Goal: Information Seeking & Learning: Get advice/opinions

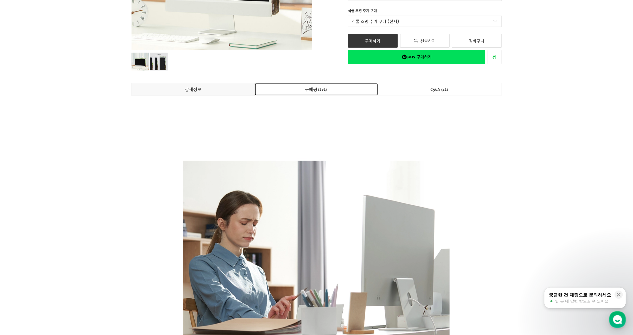
click at [325, 86] on span "191" at bounding box center [322, 89] width 11 height 6
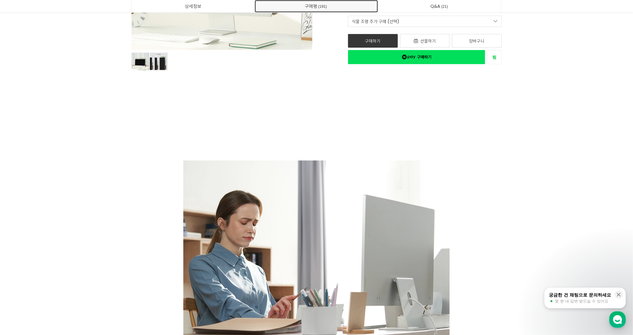
scroll to position [15425, 0]
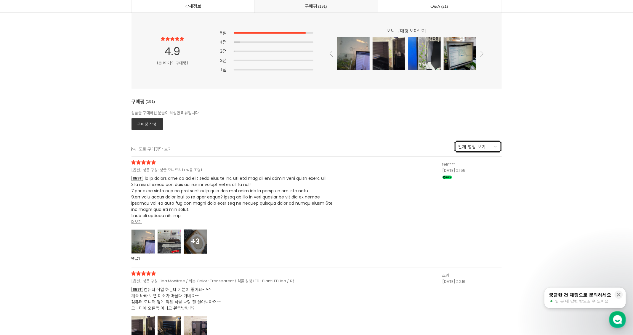
click at [483, 147] on span "전체 평점 보기" at bounding box center [472, 147] width 28 height 6
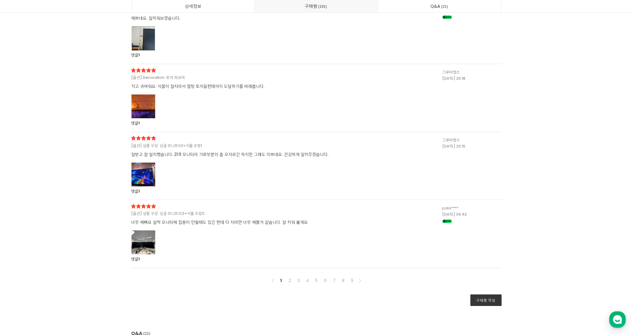
scroll to position [16152, 0]
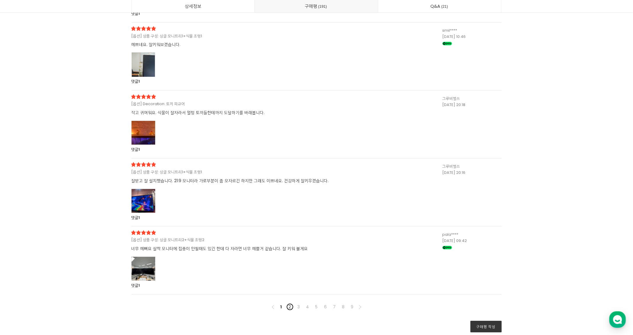
click at [289, 303] on link "2" at bounding box center [289, 306] width 7 height 7
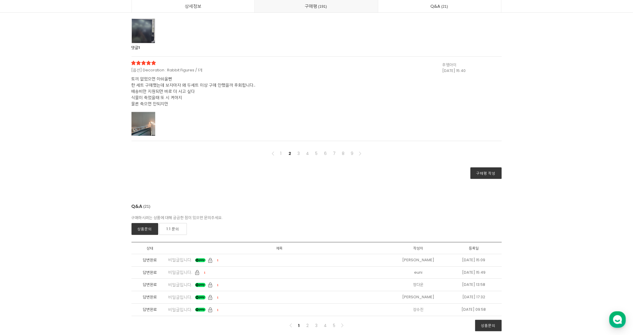
scroll to position [15521, 0]
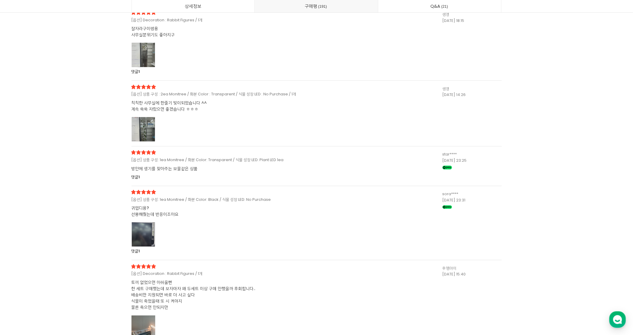
scroll to position [16023, 0]
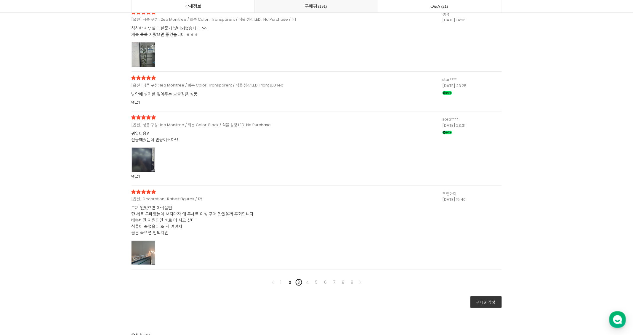
click at [299, 282] on link "3" at bounding box center [298, 282] width 7 height 7
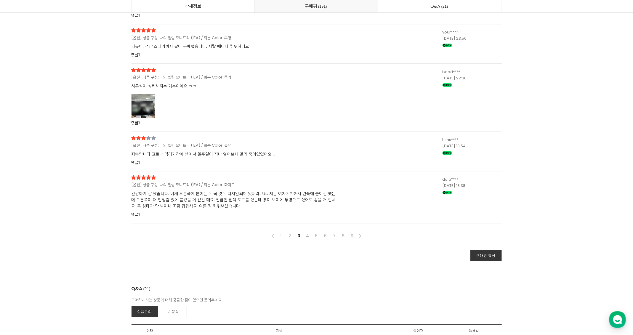
scroll to position [15521, 0]
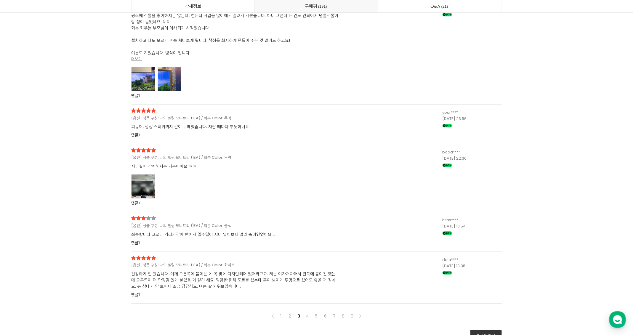
scroll to position [15969, 0]
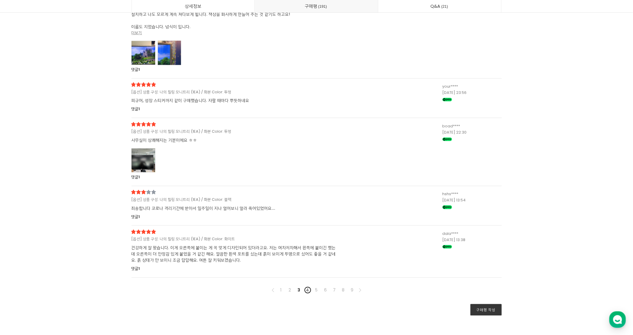
click at [306, 288] on link "4" at bounding box center [307, 289] width 7 height 7
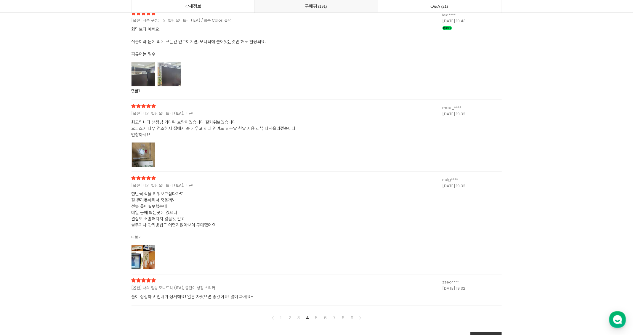
scroll to position [15521, 0]
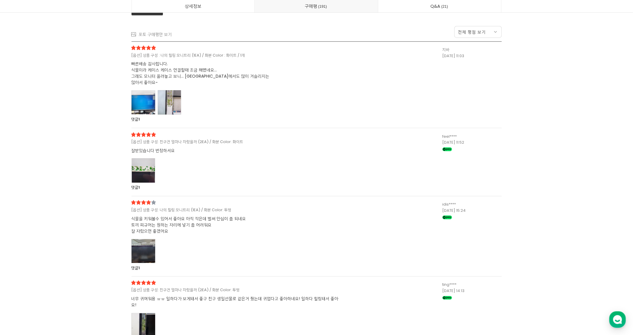
scroll to position [15548, 0]
